Goal: Browse casually: Explore the website without a specific task or goal

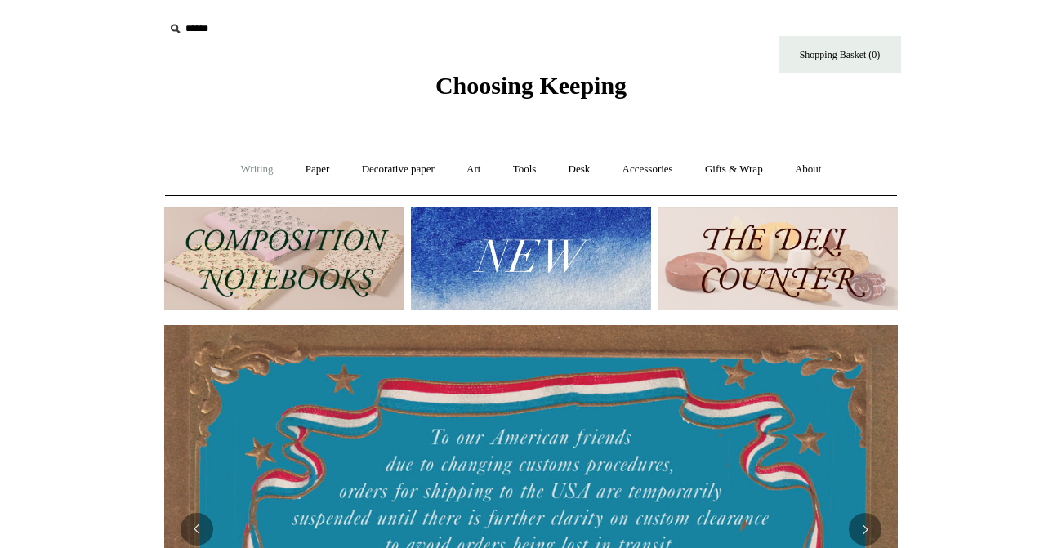
click at [243, 166] on link "Writing +" at bounding box center [257, 169] width 62 height 43
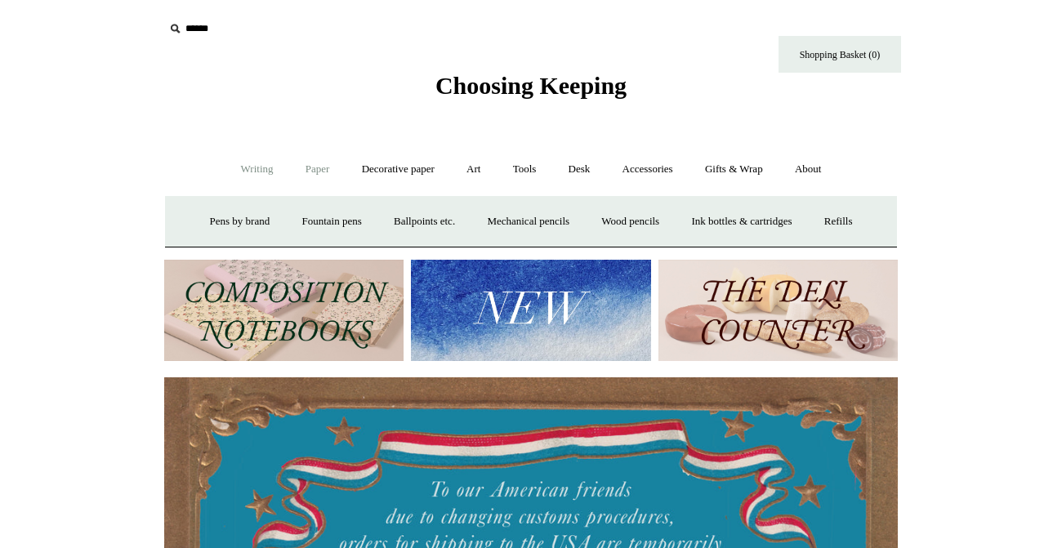
click at [319, 172] on link "Paper +" at bounding box center [318, 169] width 54 height 43
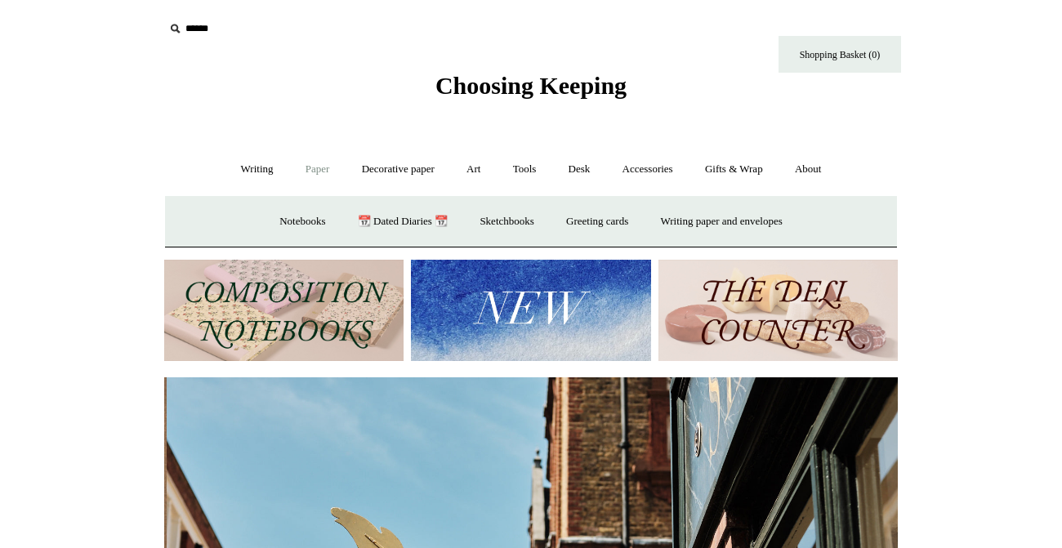
scroll to position [0, 734]
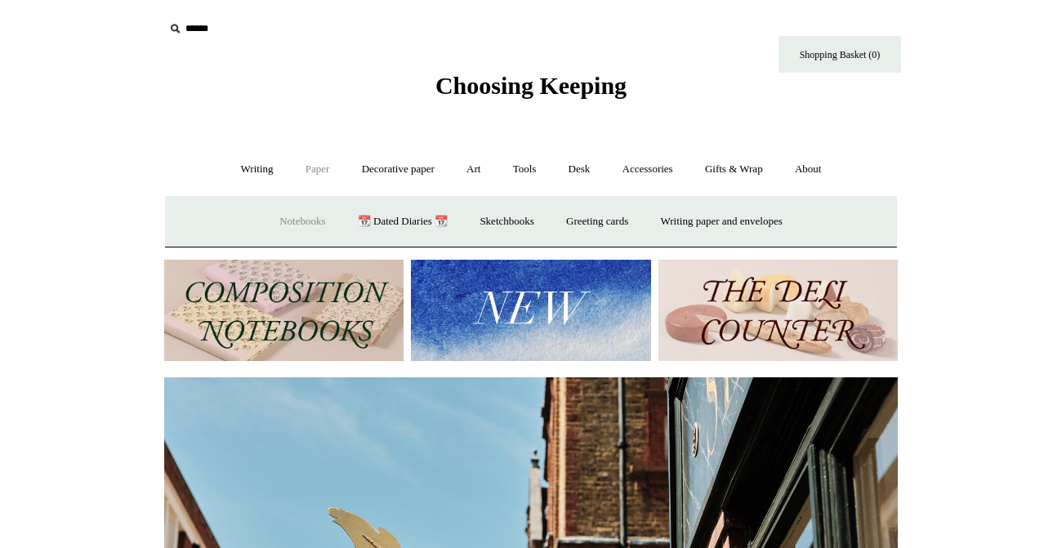
click at [300, 219] on link "Notebooks +" at bounding box center [302, 221] width 75 height 43
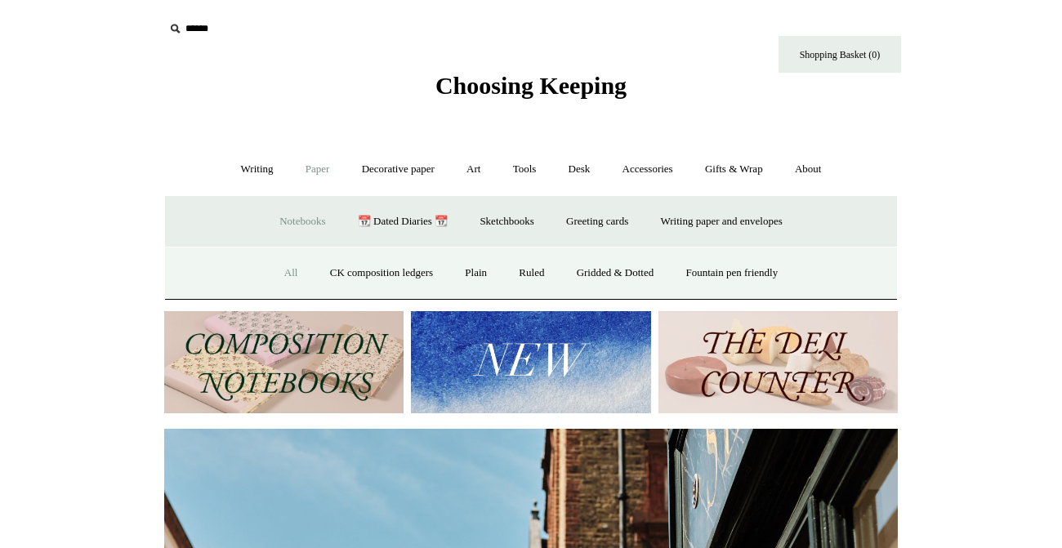
click at [279, 278] on link "All" at bounding box center [291, 273] width 43 height 43
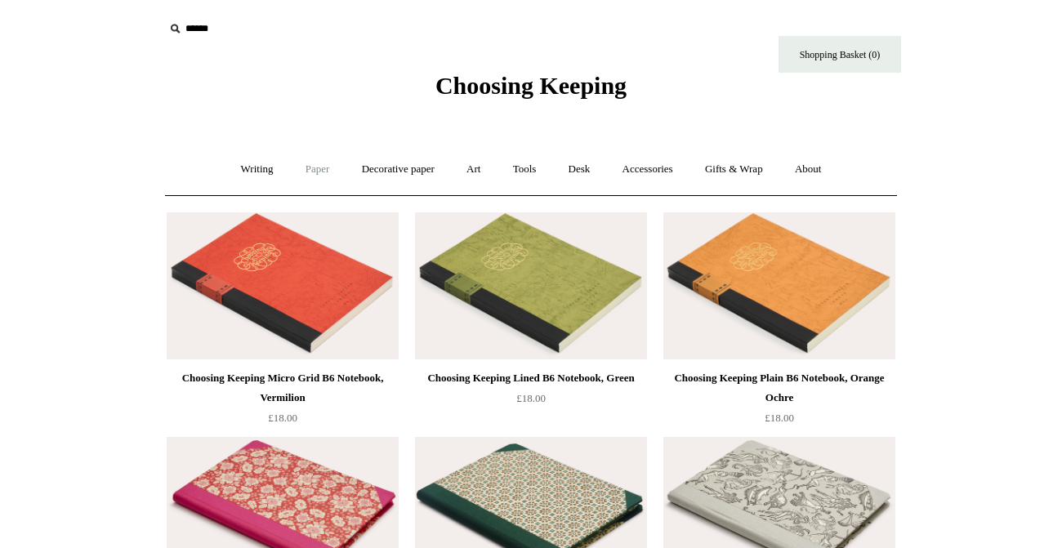
click at [321, 172] on link "Paper +" at bounding box center [318, 169] width 54 height 43
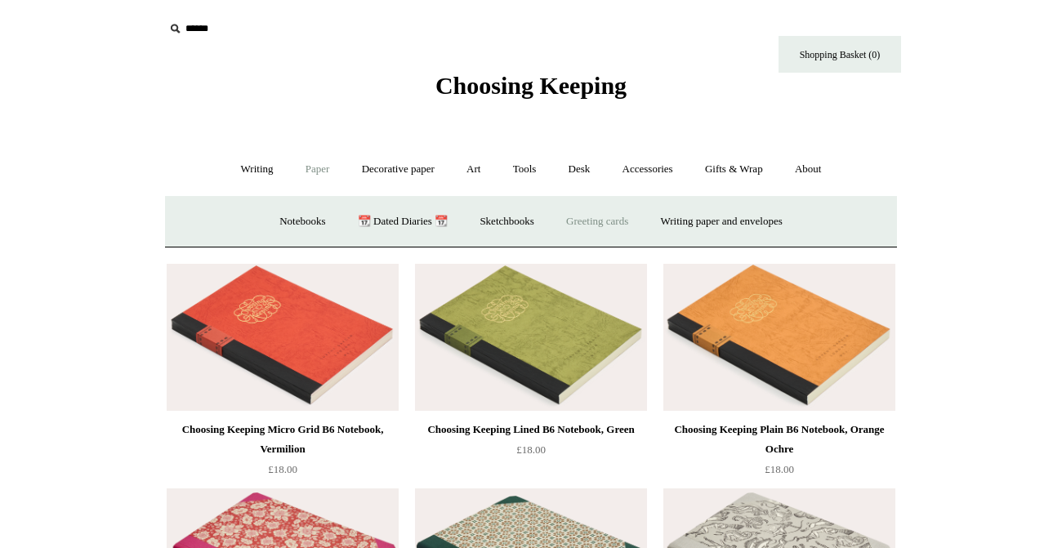
click at [598, 221] on link "Greeting cards +" at bounding box center [598, 221] width 92 height 43
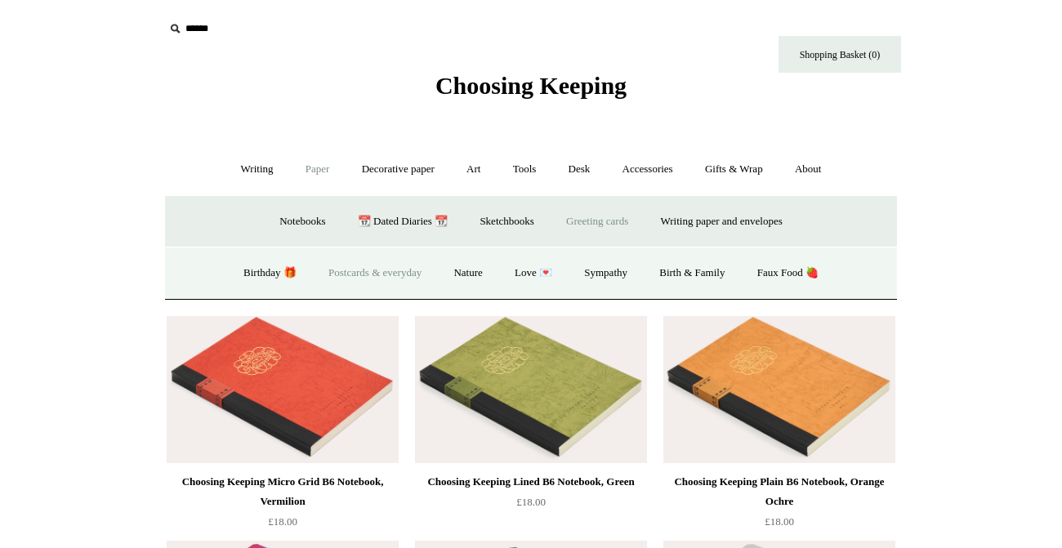
click at [376, 270] on link "Postcards & everyday" at bounding box center [375, 273] width 123 height 43
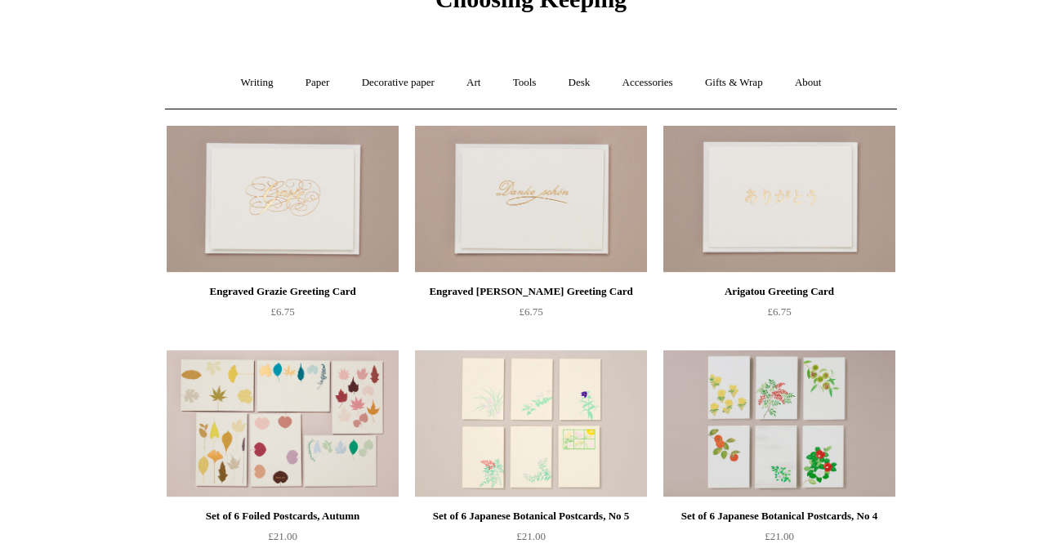
scroll to position [103, 0]
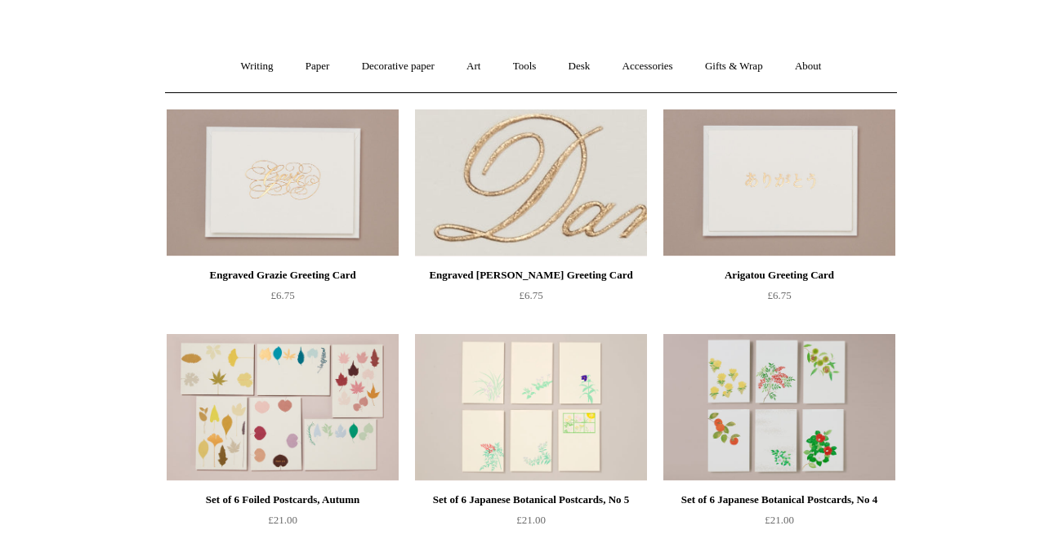
click at [515, 157] on img at bounding box center [531, 182] width 232 height 147
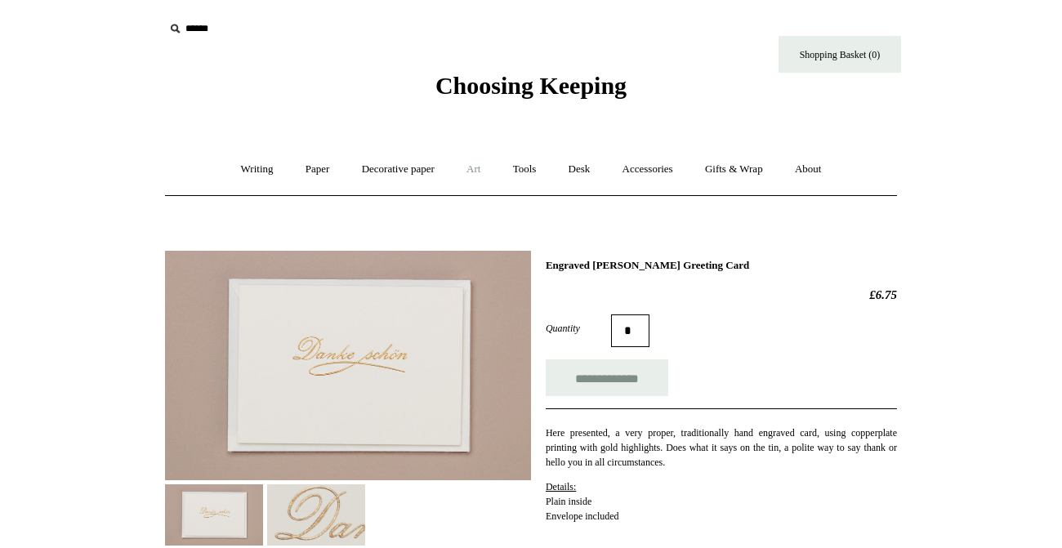
click at [476, 171] on link "Art +" at bounding box center [473, 169] width 43 height 43
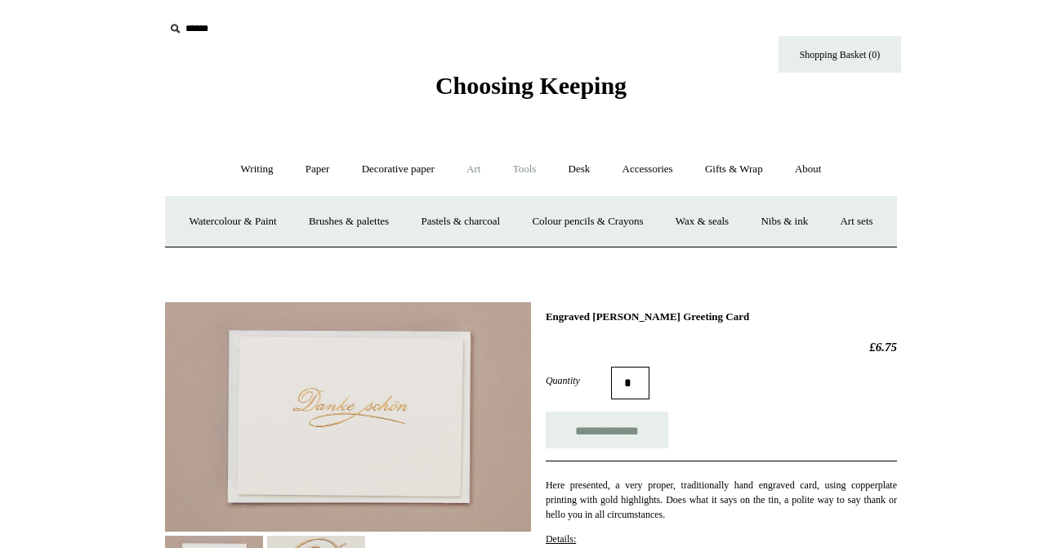
click at [532, 172] on link "Tools +" at bounding box center [524, 169] width 53 height 43
click at [369, 226] on link "Clips +" at bounding box center [376, 221] width 51 height 43
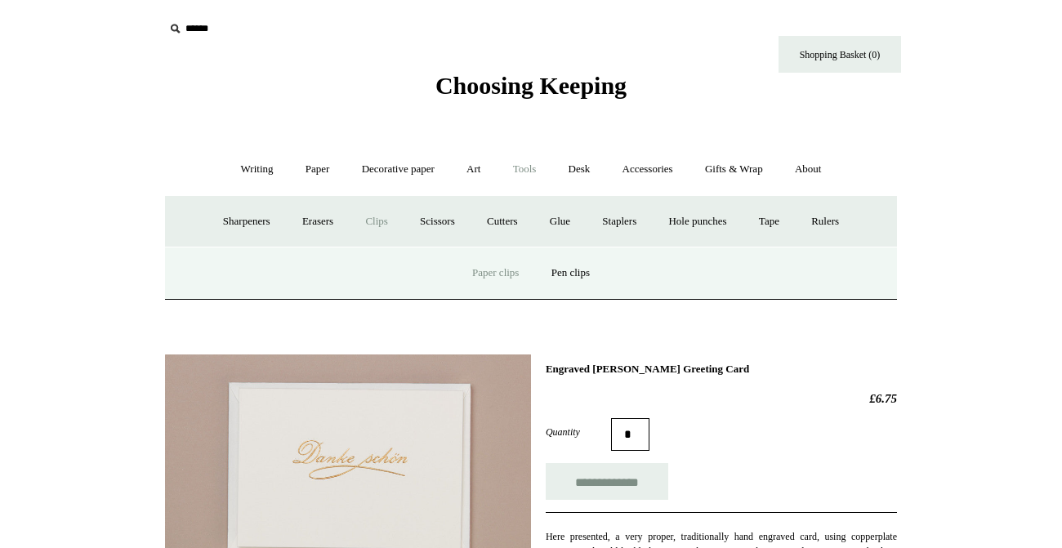
click at [497, 273] on link "Paper clips" at bounding box center [496, 273] width 76 height 43
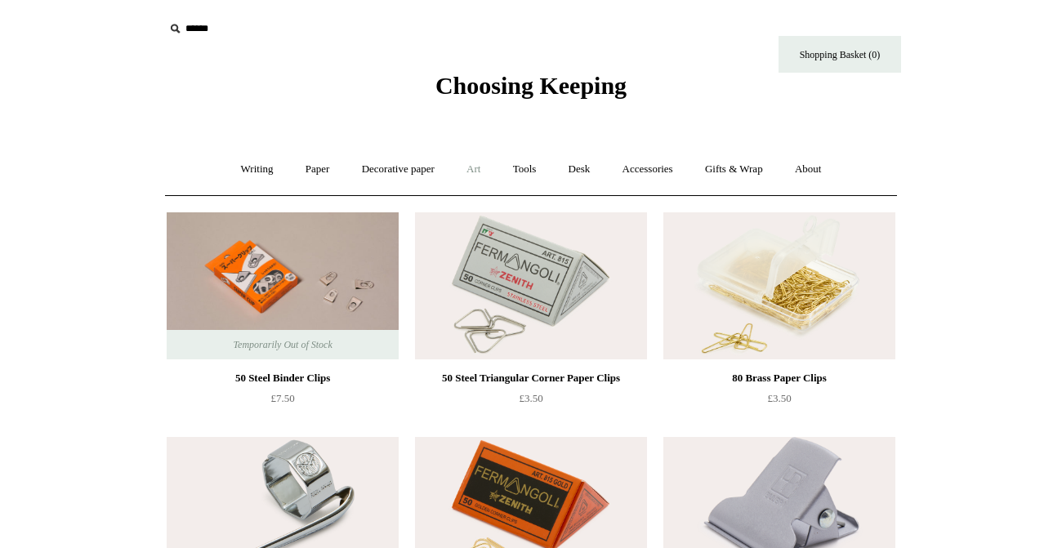
click at [476, 172] on link "Art +" at bounding box center [473, 169] width 43 height 43
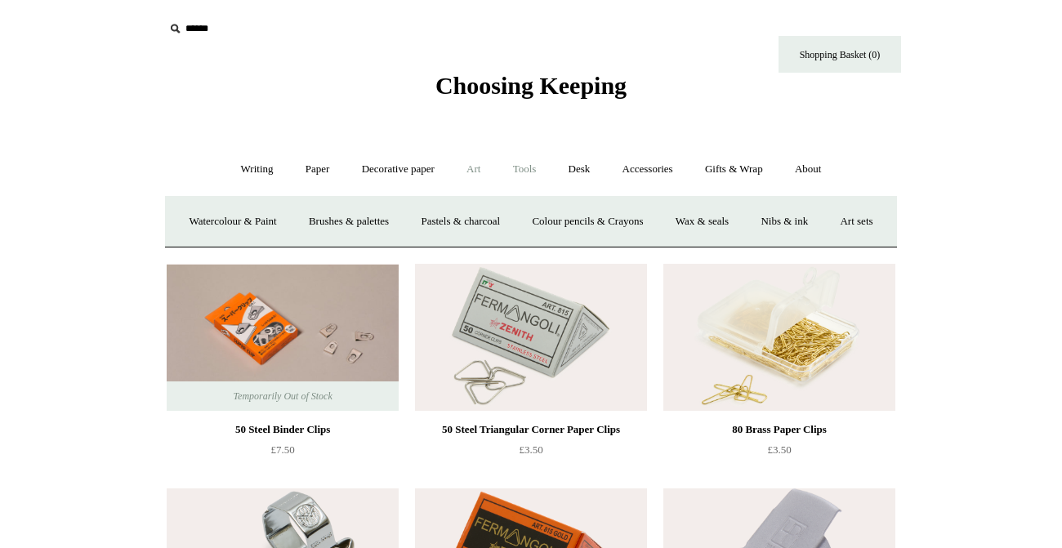
click at [519, 163] on link "Tools +" at bounding box center [524, 169] width 53 height 43
click at [614, 222] on link "Staplers +" at bounding box center [619, 221] width 64 height 43
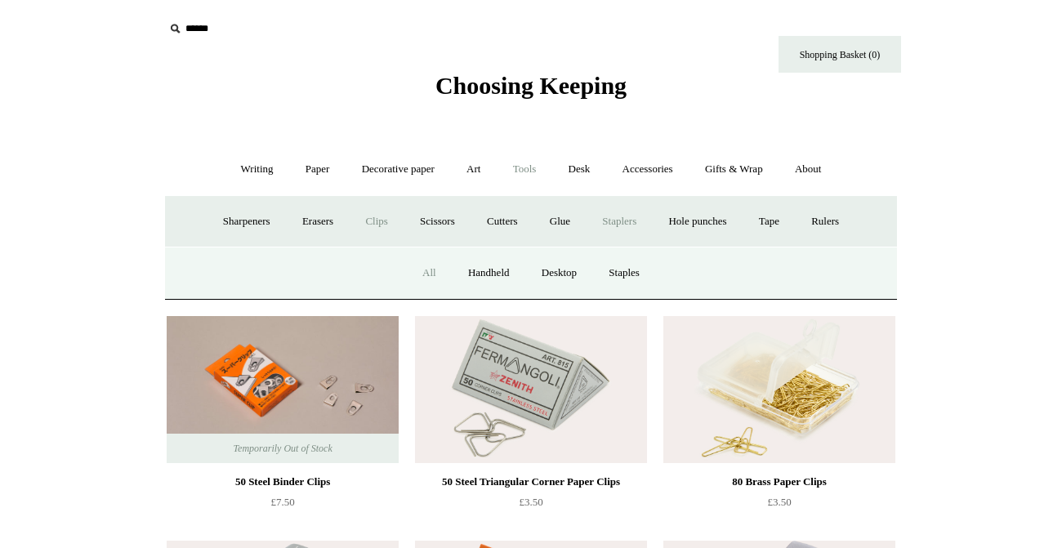
click at [422, 277] on link "All" at bounding box center [429, 273] width 43 height 43
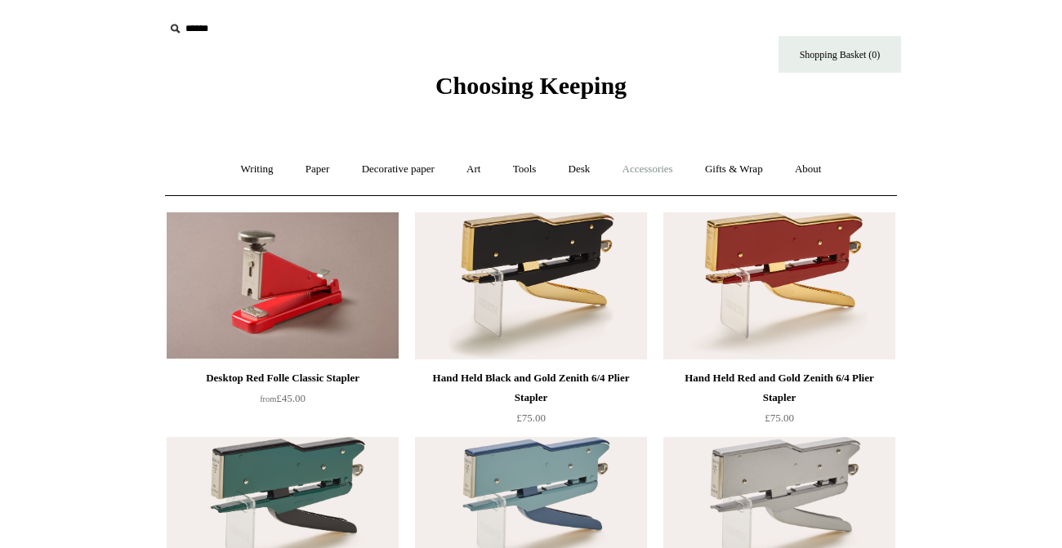
click at [657, 172] on link "Accessories +" at bounding box center [648, 169] width 80 height 43
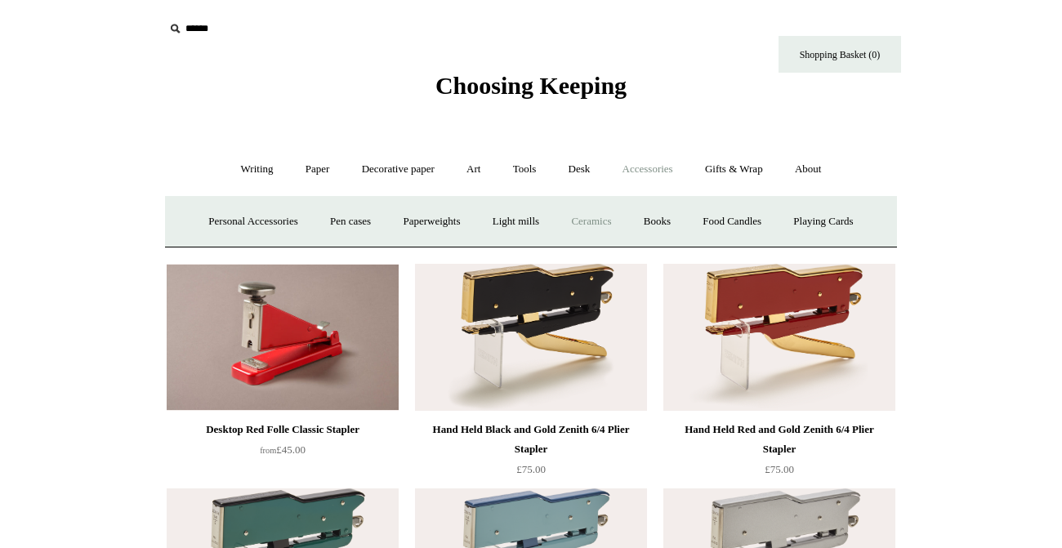
click at [612, 216] on link "Ceramics +" at bounding box center [590, 221] width 69 height 43
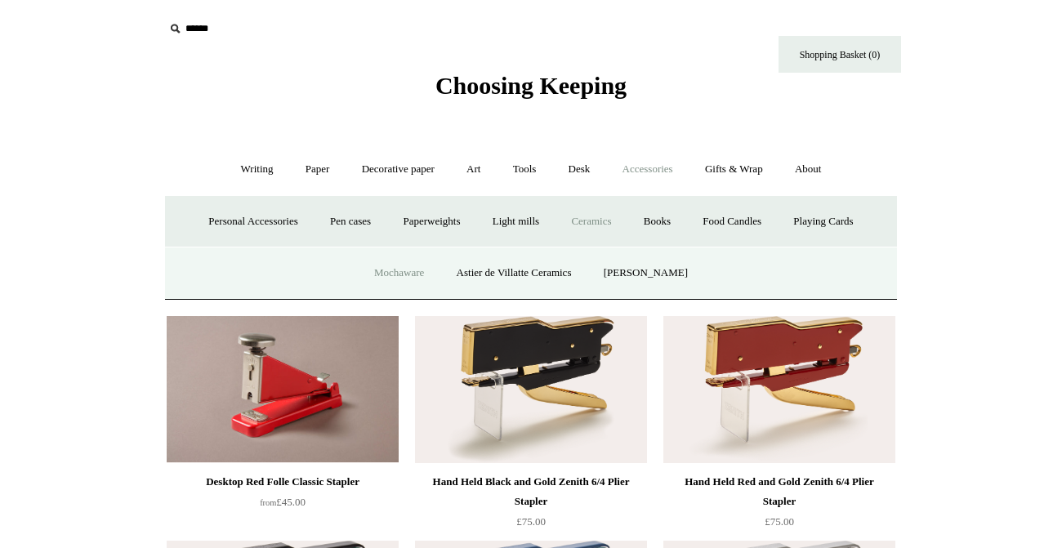
click at [400, 278] on link "Mochaware" at bounding box center [399, 273] width 79 height 43
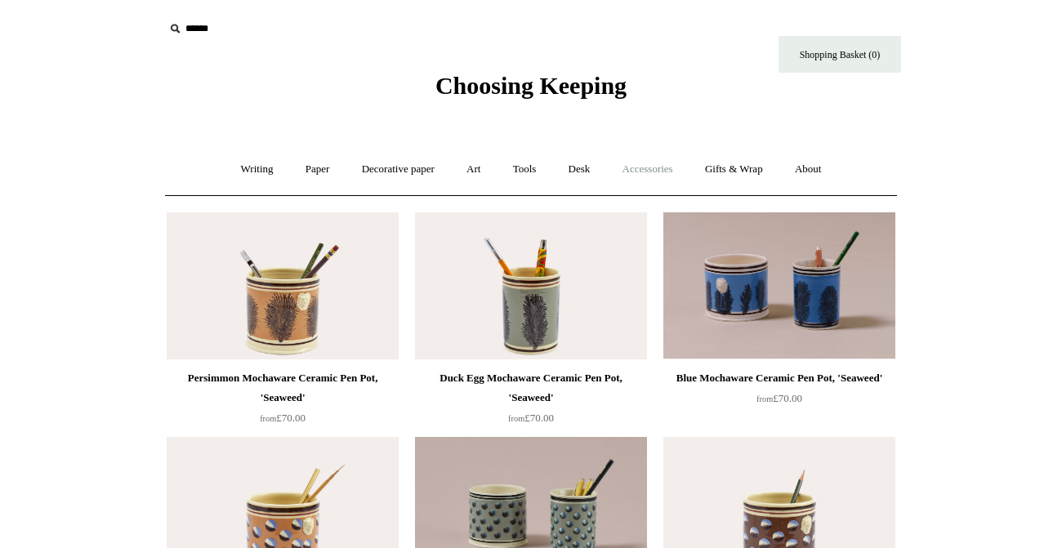
click at [628, 172] on link "Accessories +" at bounding box center [648, 169] width 80 height 43
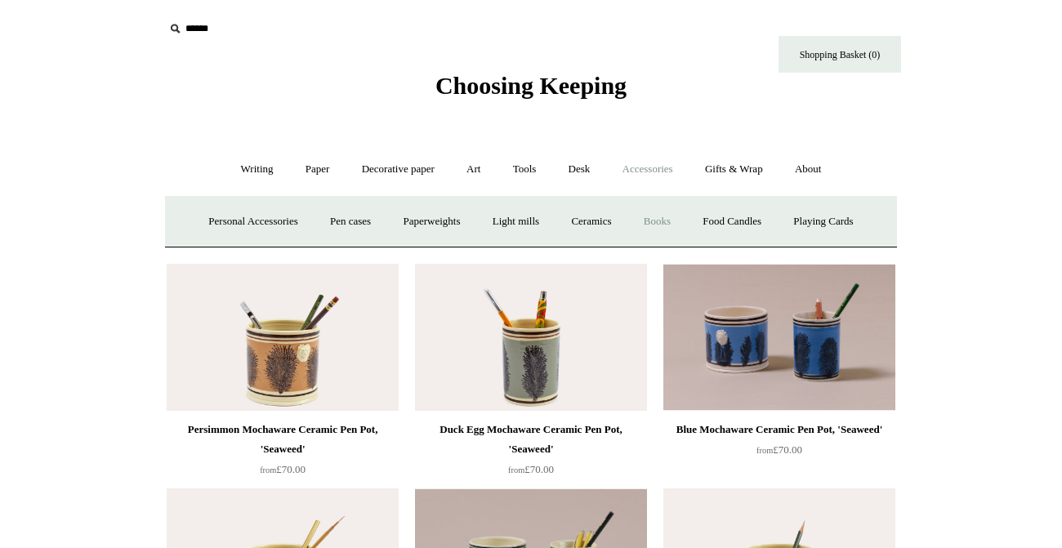
click at [675, 219] on link "Books" at bounding box center [657, 221] width 56 height 43
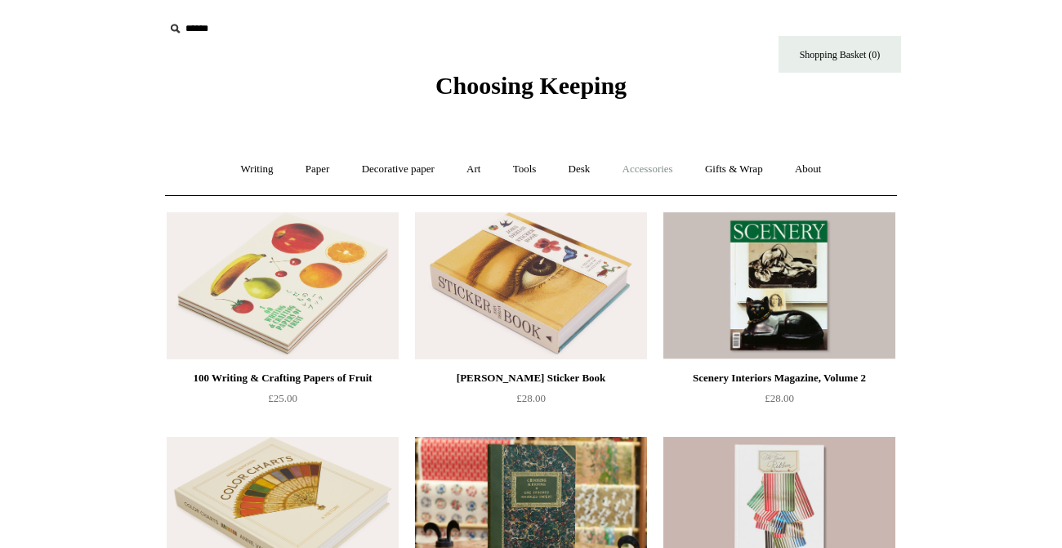
click at [662, 159] on link "Accessories +" at bounding box center [648, 169] width 80 height 43
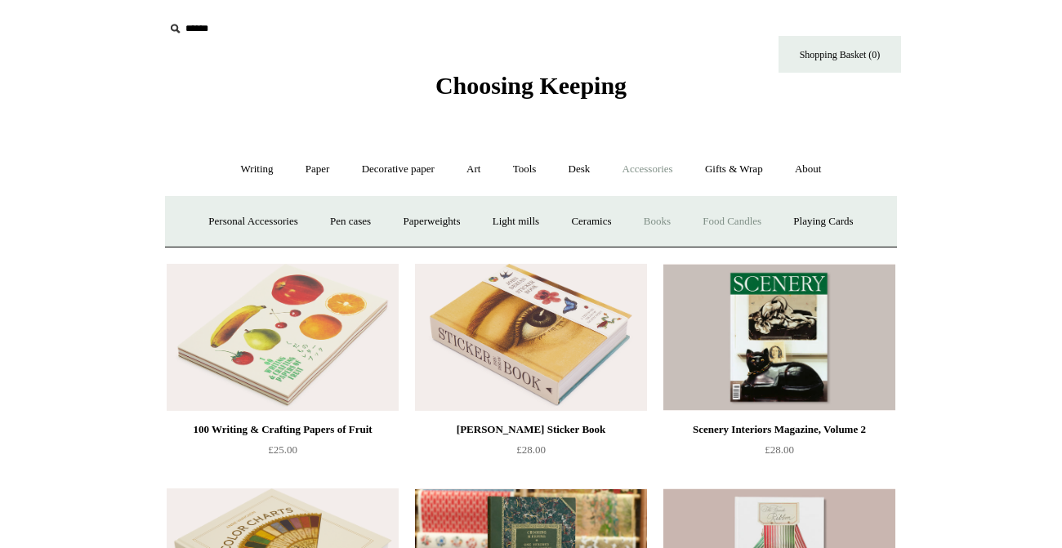
click at [755, 224] on link "Food Candles" at bounding box center [732, 221] width 88 height 43
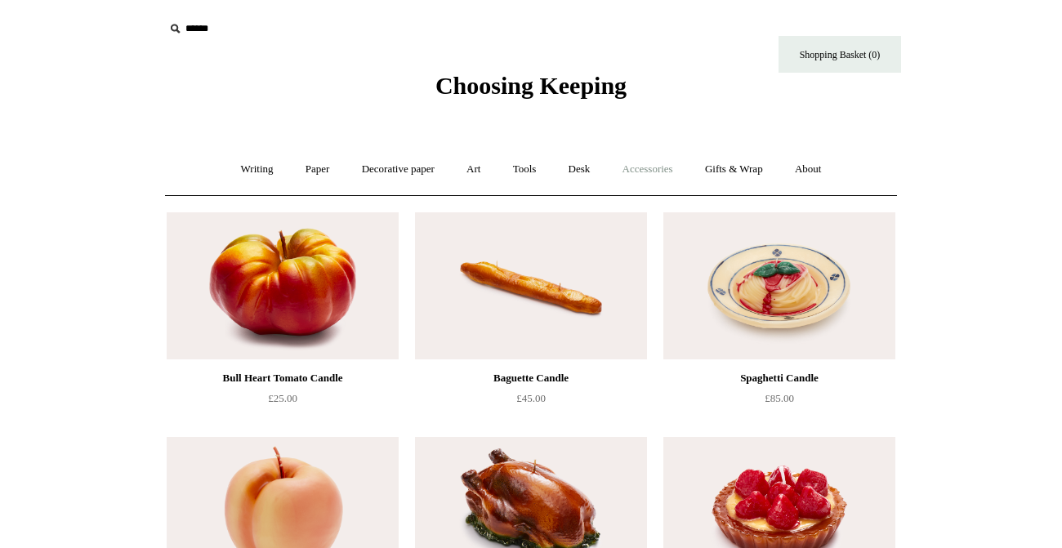
click at [672, 164] on link "Accessories +" at bounding box center [648, 169] width 80 height 43
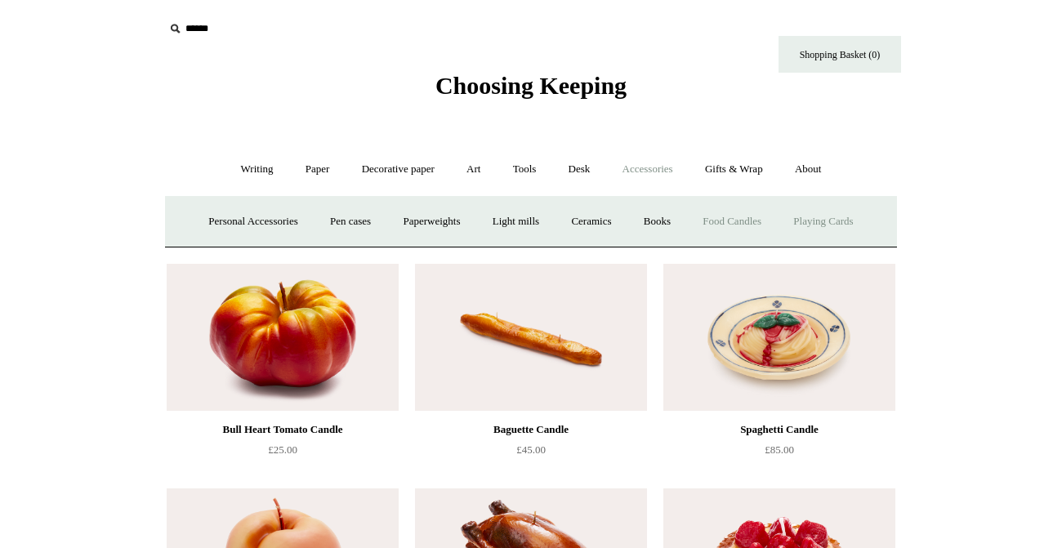
click at [827, 221] on link "Playing Cards" at bounding box center [823, 221] width 89 height 43
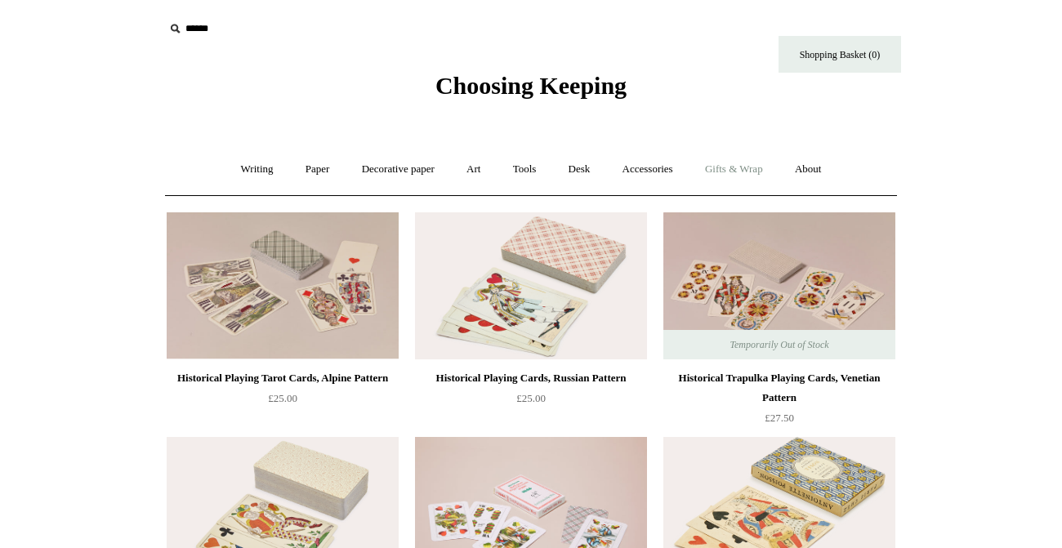
click at [750, 168] on link "Gifts & Wrap +" at bounding box center [733, 169] width 87 height 43
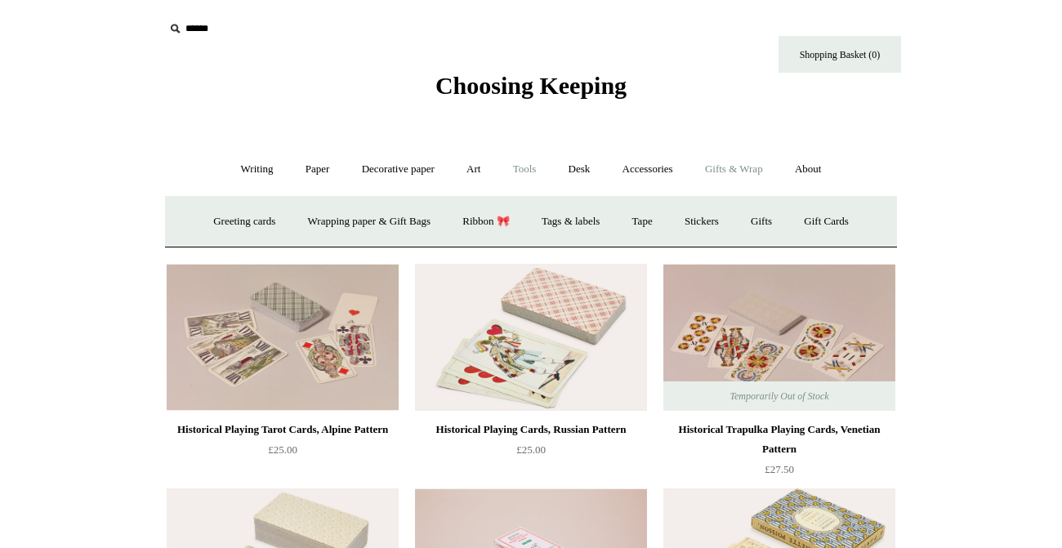
click at [545, 172] on link "Tools +" at bounding box center [524, 169] width 53 height 43
click at [579, 174] on link "Desk +" at bounding box center [579, 169] width 51 height 43
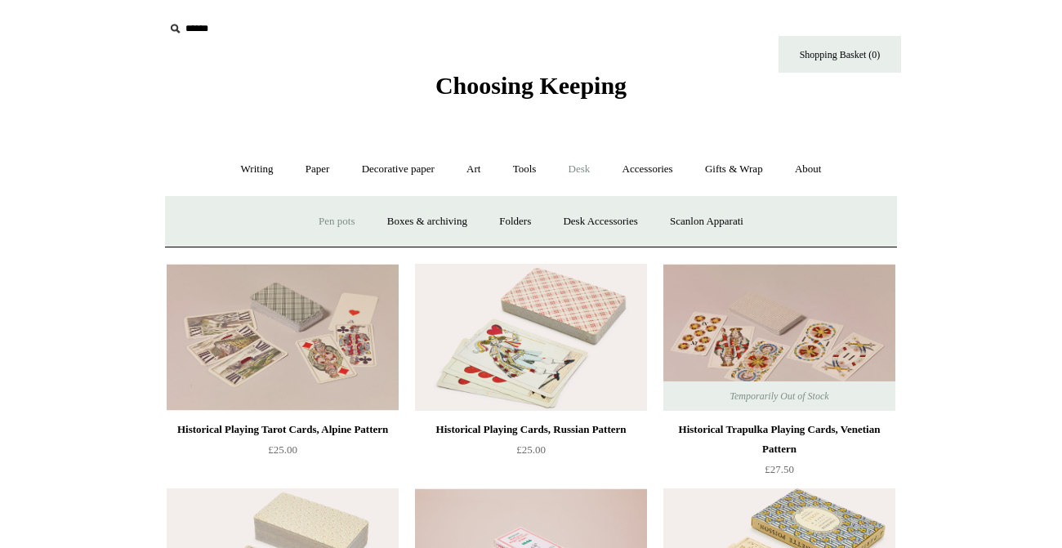
click at [331, 224] on link "Pen pots" at bounding box center [336, 221] width 65 height 43
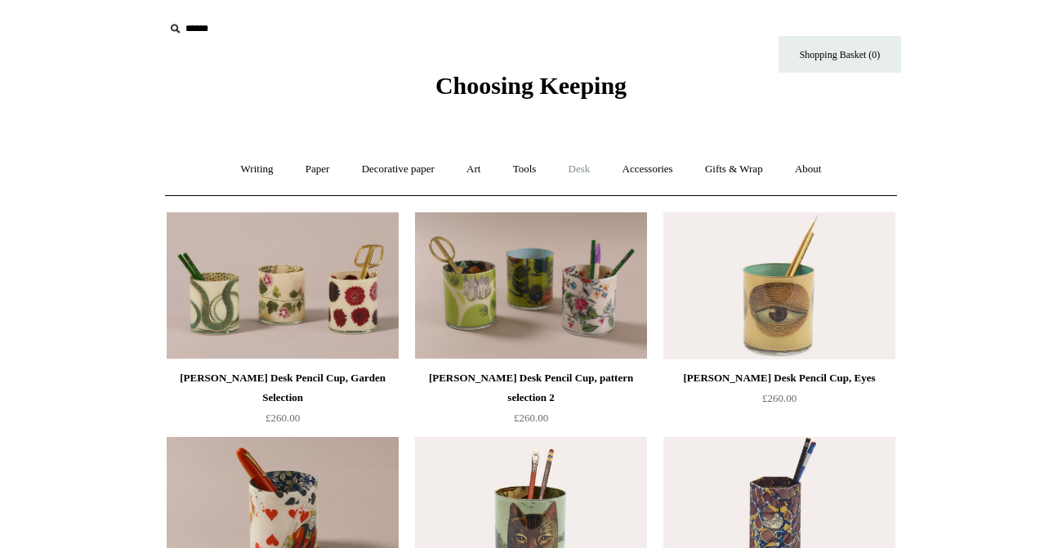
click at [581, 170] on link "Desk +" at bounding box center [579, 169] width 51 height 43
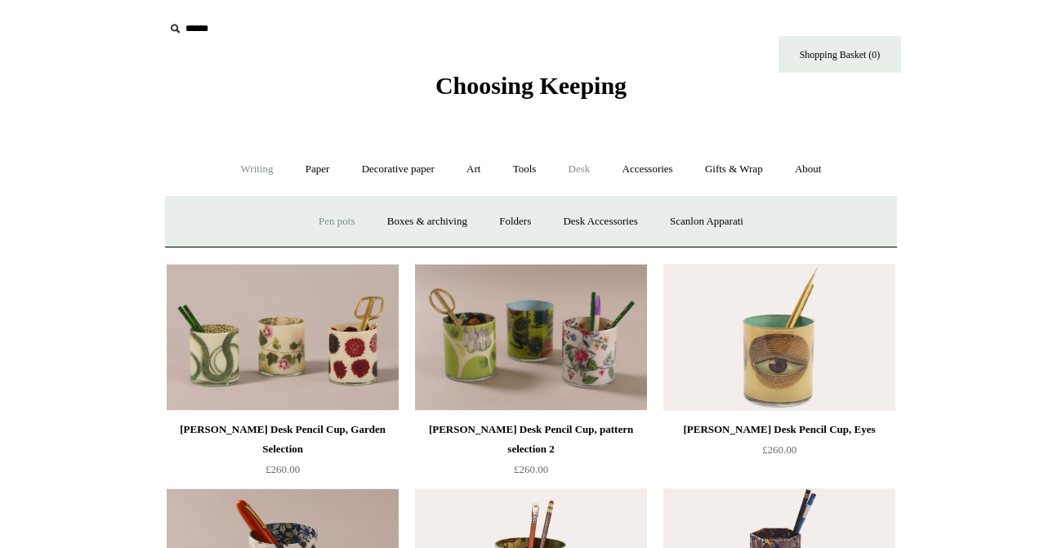
click at [252, 174] on link "Writing +" at bounding box center [257, 169] width 62 height 43
click at [212, 232] on link "Pens by brand +" at bounding box center [240, 221] width 90 height 43
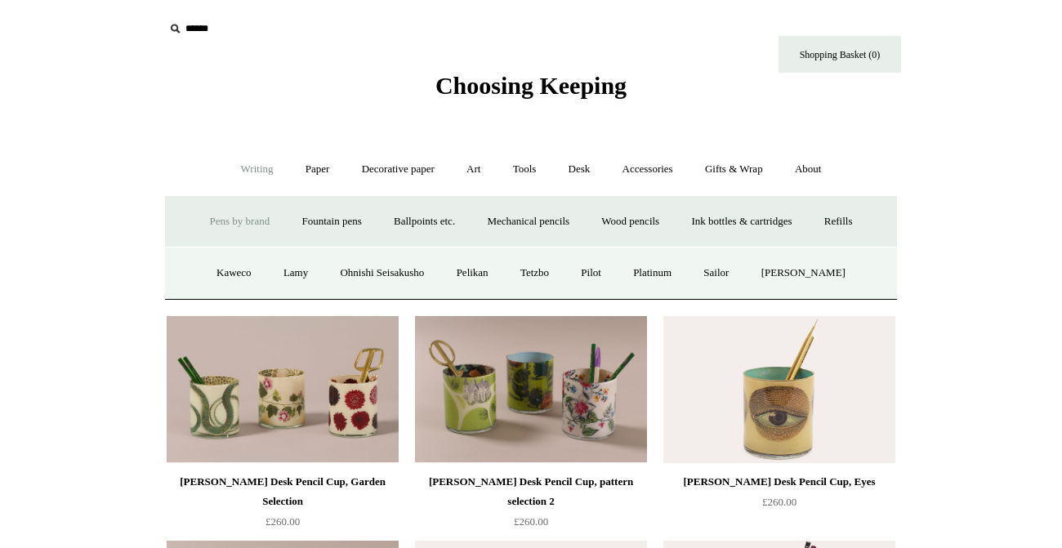
click at [211, 230] on link "Pens by brand -" at bounding box center [240, 221] width 90 height 43
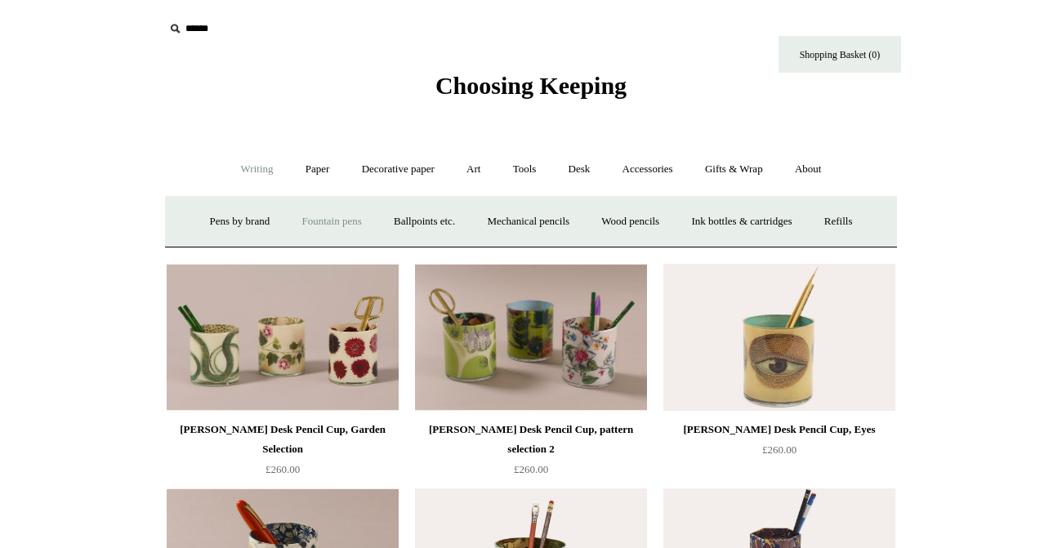
click at [319, 222] on link "Fountain pens +" at bounding box center [331, 221] width 89 height 43
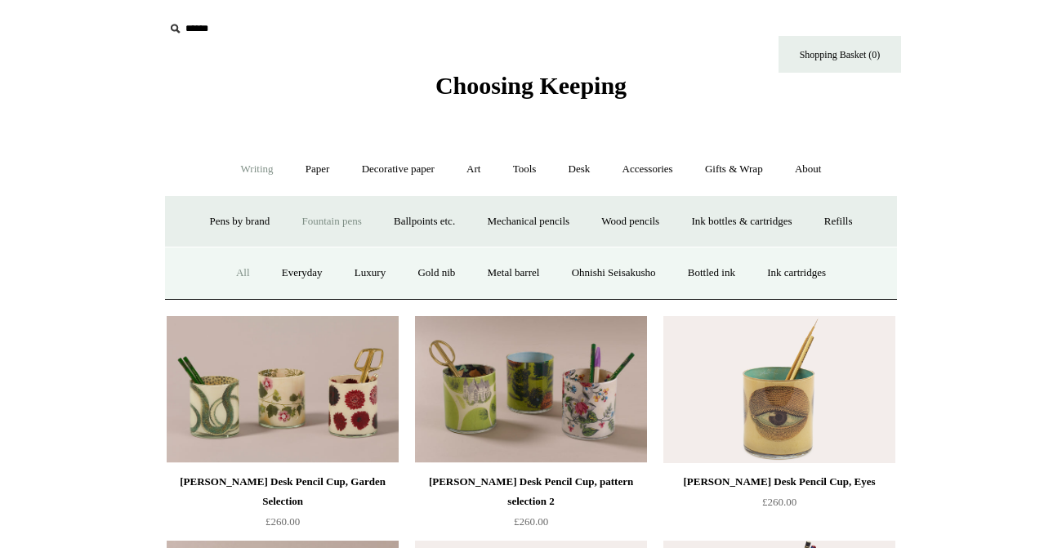
click at [236, 283] on link "All" at bounding box center [242, 273] width 43 height 43
